Goal: Transaction & Acquisition: Purchase product/service

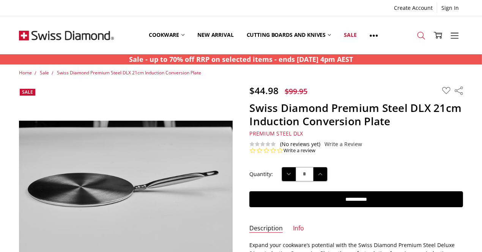
click at [422, 35] on icon at bounding box center [421, 36] width 8 height 8
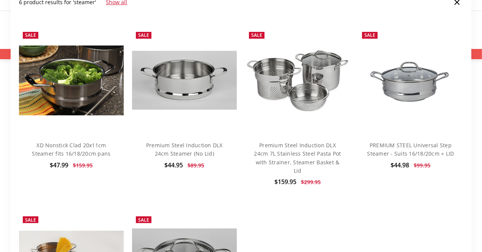
scroll to position [76, 0]
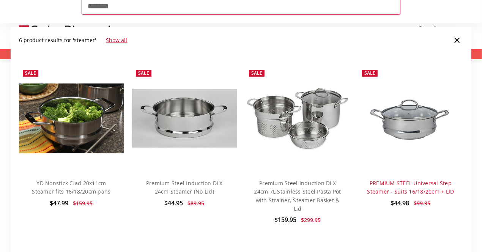
type input "*******"
click at [409, 186] on link "PREMIUM STEEL Universal Step Steamer - Suits 16/18/20cm + LID" at bounding box center [411, 188] width 87 height 16
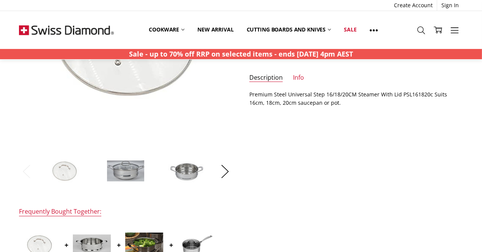
scroll to position [152, 0]
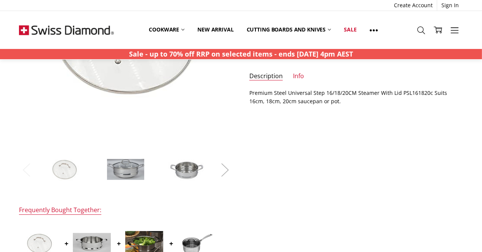
click at [225, 168] on button "Next" at bounding box center [225, 169] width 15 height 23
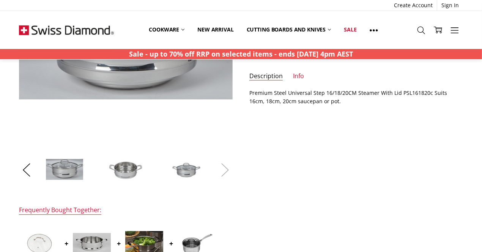
click at [226, 167] on button "Next" at bounding box center [225, 169] width 15 height 23
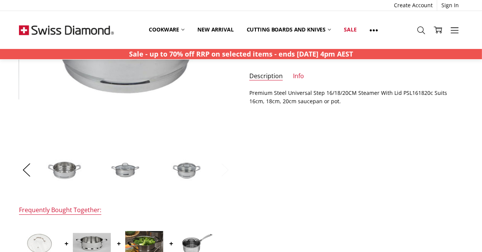
click at [224, 169] on button "Next" at bounding box center [225, 169] width 15 height 23
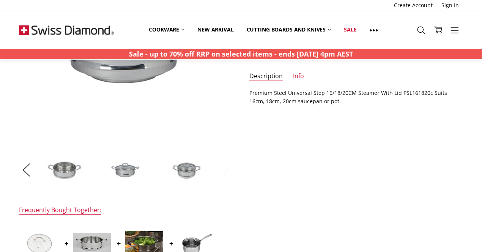
click at [226, 171] on button "Next" at bounding box center [225, 169] width 15 height 23
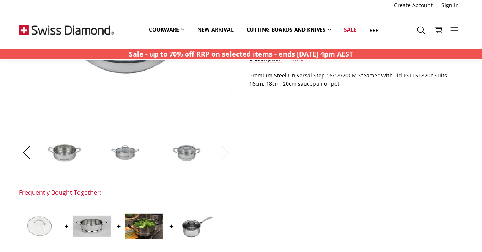
scroll to position [228, 0]
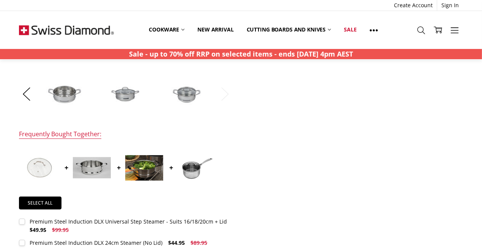
click at [68, 94] on img at bounding box center [65, 94] width 38 height 38
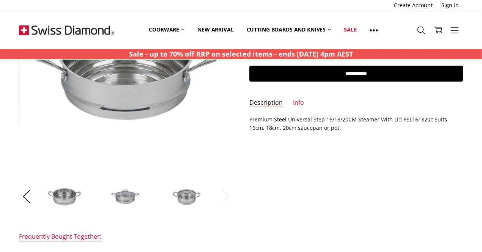
scroll to position [0, 0]
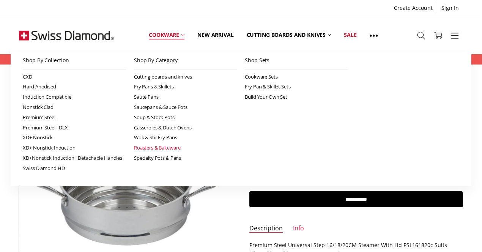
click at [153, 147] on link "Roasters & Bakeware" at bounding box center [185, 148] width 103 height 10
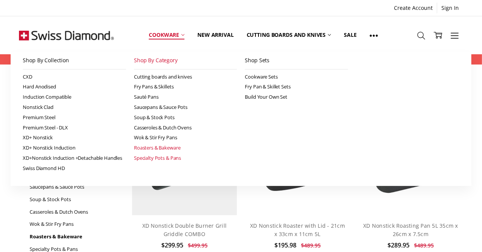
click at [152, 158] on link "Specialty Pots & Pans" at bounding box center [185, 158] width 103 height 10
